Goal: Information Seeking & Learning: Learn about a topic

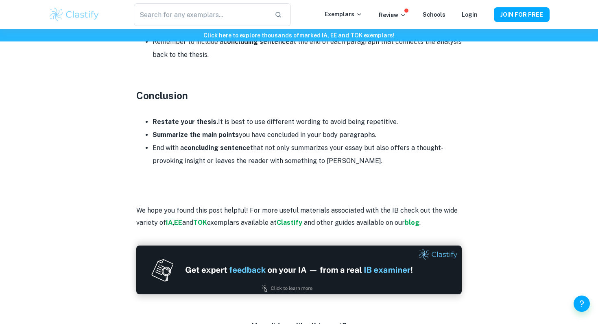
scroll to position [1202, 0]
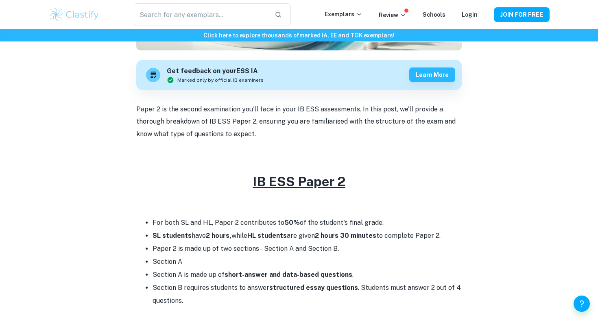
scroll to position [259, 0]
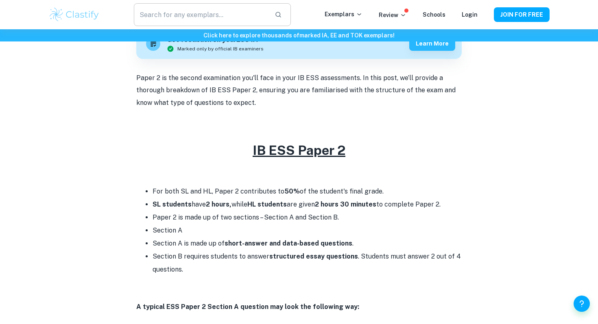
click at [218, 14] on input "text" at bounding box center [201, 14] width 134 height 23
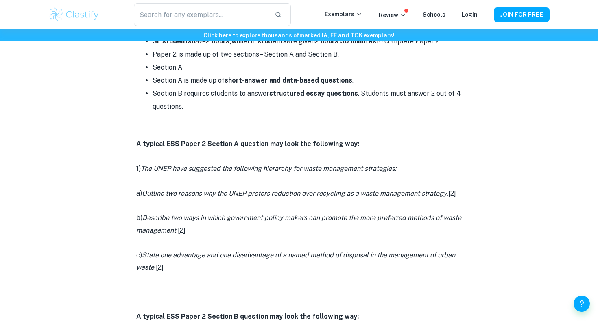
scroll to position [512, 0]
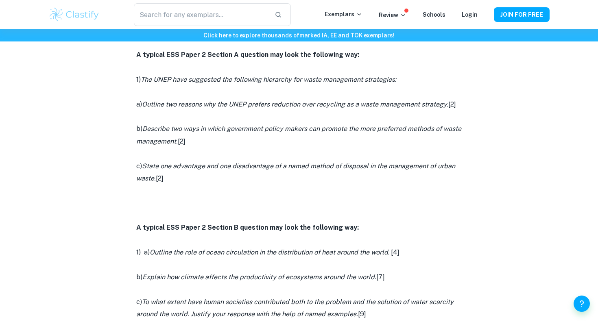
drag, startPoint x: 482, startPoint y: 105, endPoint x: 145, endPoint y: 111, distance: 337.5
click at [145, 111] on div "IB ESS Paper 2 [2026 updated] By Wojtek • [DATE] Get feedback on your ESS IA Ma…" at bounding box center [299, 201] width 502 height 1300
click at [145, 111] on p at bounding box center [299, 117] width 326 height 12
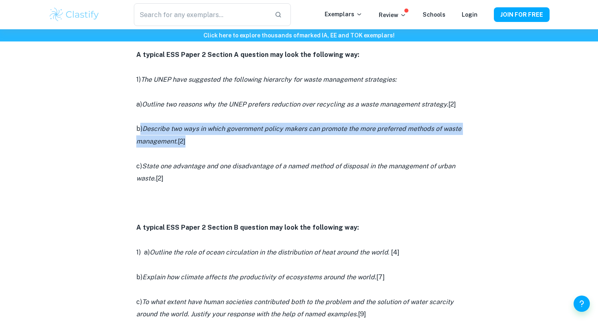
drag, startPoint x: 140, startPoint y: 130, endPoint x: 219, endPoint y: 147, distance: 80.8
click at [219, 147] on p "b) Describe two ways in which government policy makers can promote the more pre…" at bounding box center [299, 135] width 326 height 25
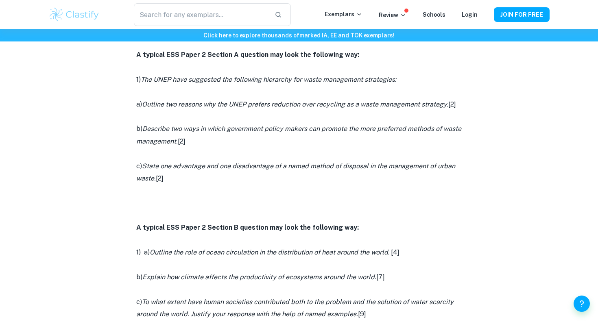
drag, startPoint x: 202, startPoint y: 179, endPoint x: 134, endPoint y: 68, distance: 129.9
click at [134, 68] on div "IB ESS Paper 2 [2026 updated] By Wojtek • [DATE] Get feedback on your ESS IA Ma…" at bounding box center [299, 201] width 502 height 1300
click at [134, 78] on div "IB ESS Paper 2 [2026 updated] By Wojtek • [DATE] Get feedback on your ESS IA Ma…" at bounding box center [299, 201] width 502 height 1300
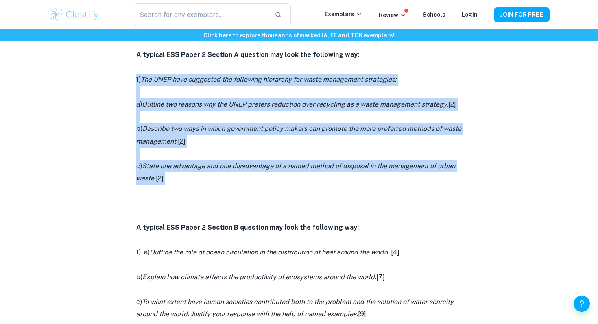
drag, startPoint x: 134, startPoint y: 78, endPoint x: 200, endPoint y: 176, distance: 118.4
click at [200, 176] on div "IB ESS Paper 2 [2026 updated] By Wojtek • [DATE] Get feedback on your ESS IA Ma…" at bounding box center [299, 201] width 502 height 1300
click at [200, 176] on p "c) State one advantage and one disadvantage of a named method of disposal in th…" at bounding box center [299, 172] width 326 height 25
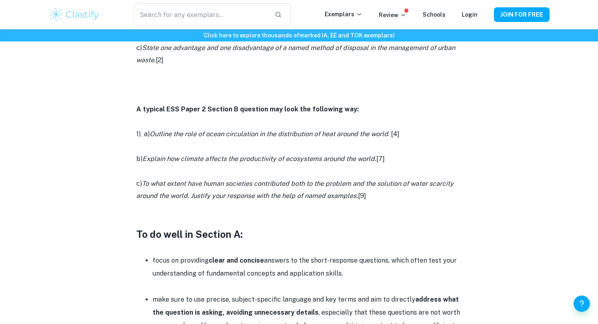
scroll to position [578, 0]
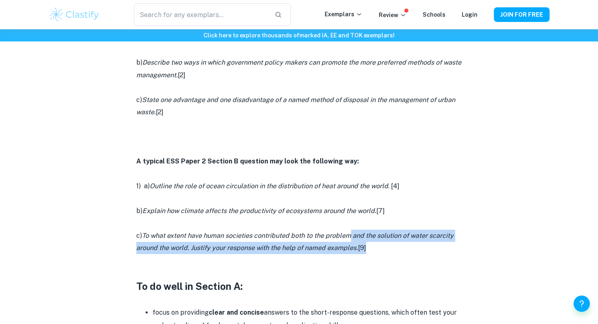
drag, startPoint x: 375, startPoint y: 249, endPoint x: 349, endPoint y: 237, distance: 28.9
click at [349, 237] on p "c) To what extent have human societies contributed both to the problem and the …" at bounding box center [299, 242] width 326 height 25
click at [349, 237] on icon "To what extent have human societies contributed both to the problem and the sol…" at bounding box center [295, 242] width 318 height 20
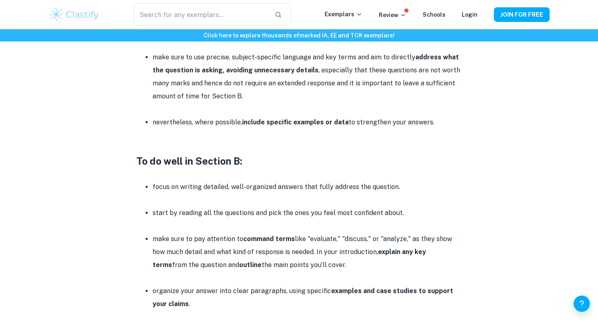
scroll to position [957, 0]
